Goal: Check status

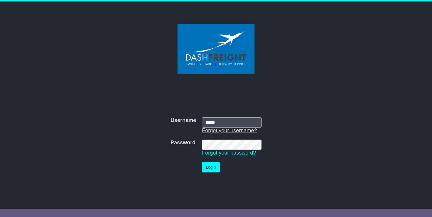
type input "**********"
click at [213, 168] on button "Login" at bounding box center [211, 167] width 18 height 10
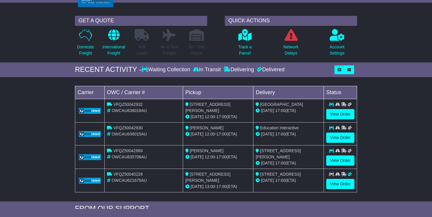
scroll to position [35, 0]
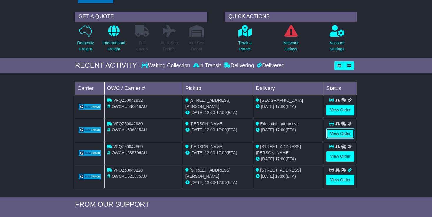
click at [338, 133] on link "View Order" at bounding box center [340, 134] width 28 height 10
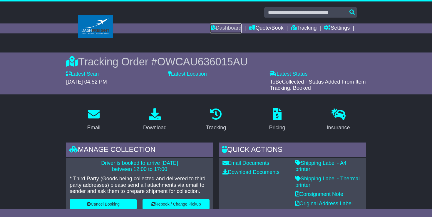
click at [230, 28] on link "Dashboard" at bounding box center [225, 28] width 31 height 10
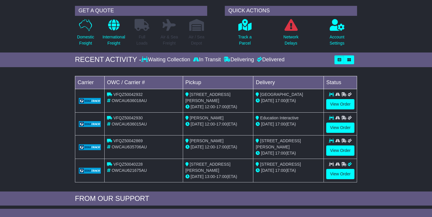
scroll to position [42, 0]
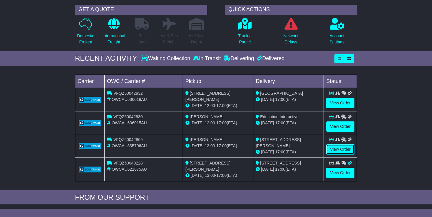
click at [343, 149] on link "View Order" at bounding box center [340, 149] width 28 height 10
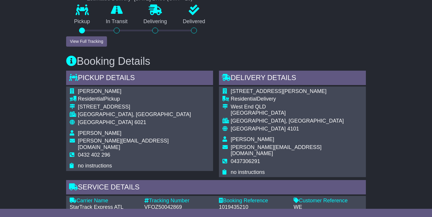
scroll to position [249, 0]
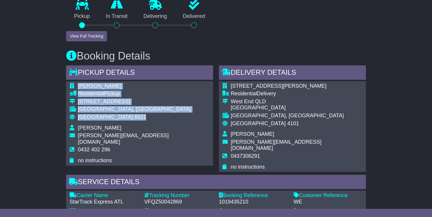
drag, startPoint x: 79, startPoint y: 87, endPoint x: 114, endPoint y: 115, distance: 45.9
click at [114, 115] on tbody "[PERSON_NAME] Residential Pickup [STREET_ADDRESS] [GEOGRAPHIC_DATA], [GEOGRAPHI…" at bounding box center [140, 123] width 140 height 81
copy tbody "[PERSON_NAME] Residential Pickup [STREET_ADDRESS]"
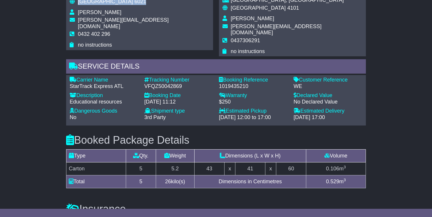
scroll to position [365, 0]
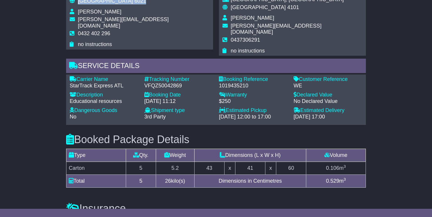
click at [411, 114] on div "Email Download Tracking Pricing Insurance" at bounding box center [216, 49] width 432 height 623
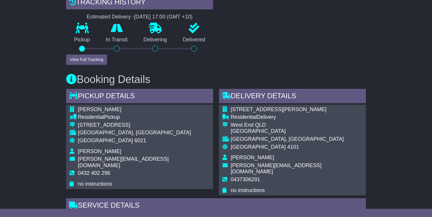
scroll to position [227, 0]
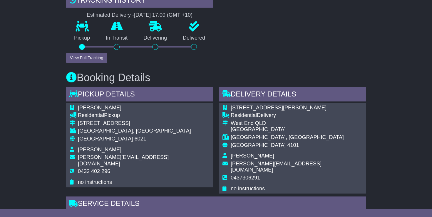
drag, startPoint x: 78, startPoint y: 165, endPoint x: 108, endPoint y: 165, distance: 30.2
click at [108, 169] on span "0432 402 296" at bounding box center [94, 172] width 32 height 6
click at [111, 169] on td "0432 402 296" at bounding box center [144, 174] width 132 height 11
drag, startPoint x: 78, startPoint y: 164, endPoint x: 114, endPoint y: 166, distance: 35.8
click at [114, 169] on td "0432 402 296" at bounding box center [144, 174] width 132 height 11
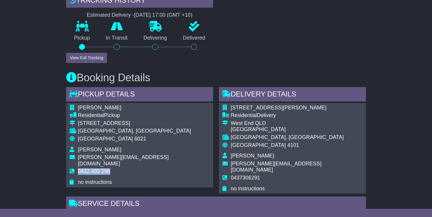
copy span "0432 402 296"
